Goal: Task Accomplishment & Management: Manage account settings

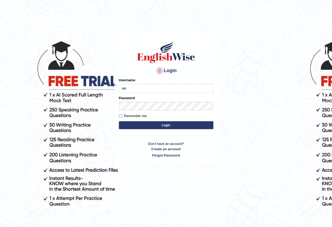
type input "e"
click at [138, 86] on input "Username" at bounding box center [166, 88] width 95 height 9
drag, startPoint x: 144, startPoint y: 89, endPoint x: 88, endPoint y: 92, distance: 56.3
click at [88, 92] on body "Login Please fix the following errors: Username englishwise Password Remember m…" at bounding box center [166, 130] width 332 height 227
type input "sinan_parramatta"
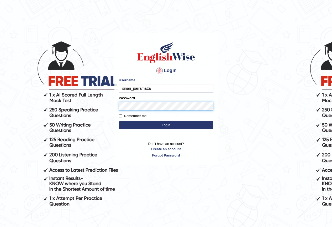
click at [119, 121] on button "Login" at bounding box center [166, 125] width 95 height 8
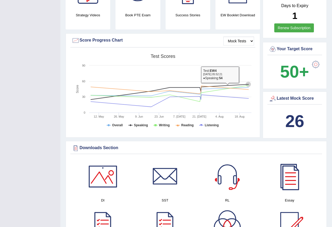
scroll to position [53, 0]
